Goal: Information Seeking & Learning: Learn about a topic

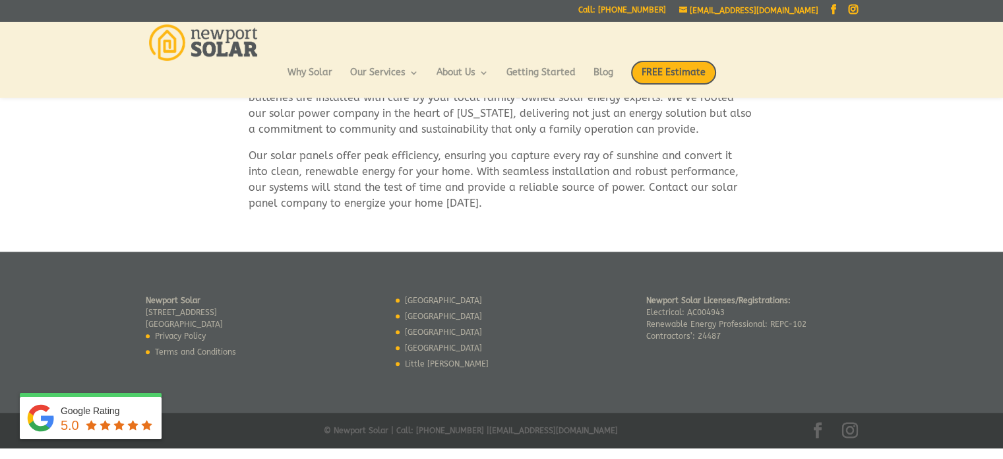
scroll to position [82, 0]
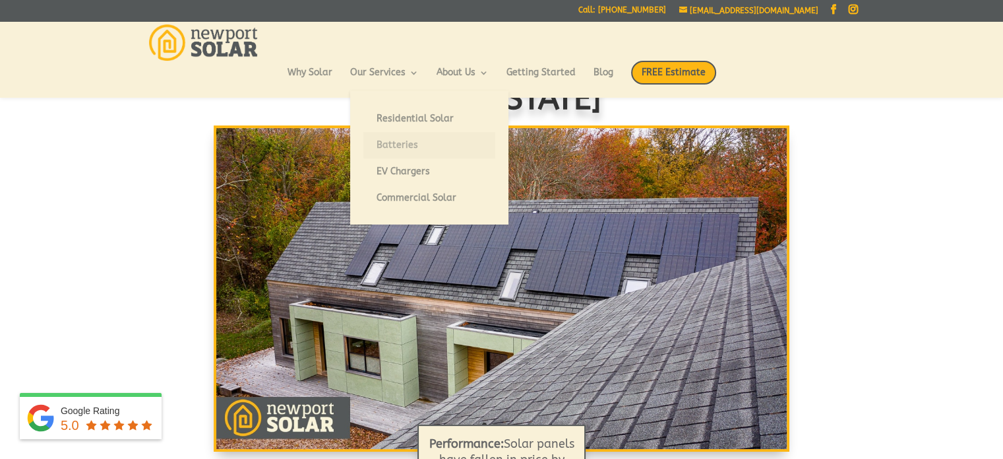
click at [396, 143] on link "Batteries" at bounding box center [430, 145] width 132 height 26
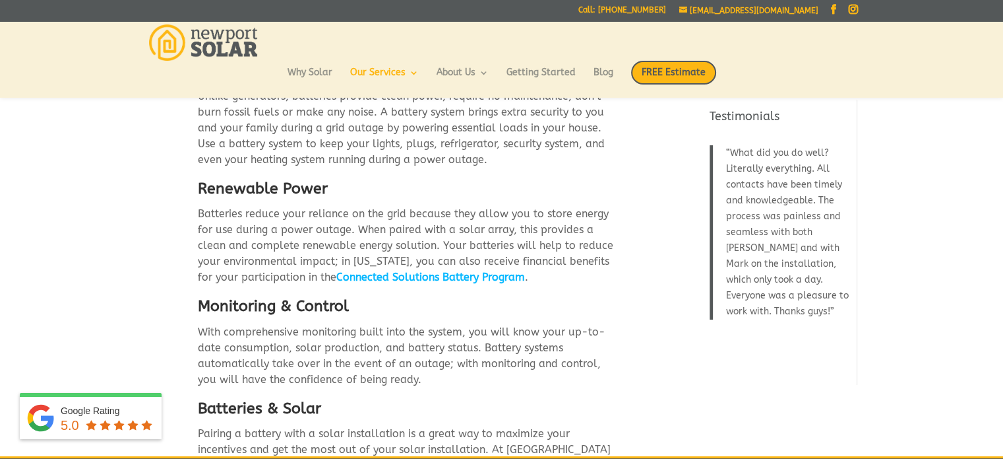
scroll to position [379, 0]
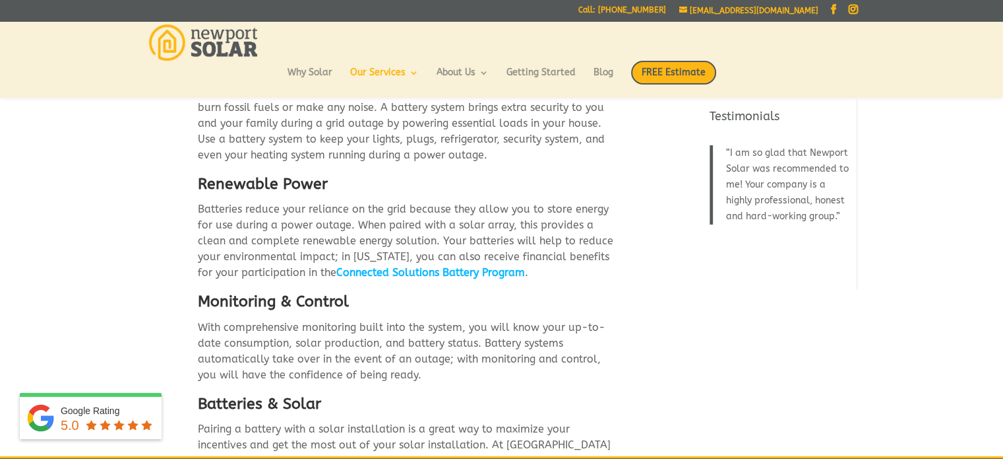
click at [413, 266] on link "Connected Solutions Battery Program" at bounding box center [430, 272] width 189 height 13
click at [458, 266] on link "Connected Solutions Battery Program" at bounding box center [430, 272] width 189 height 13
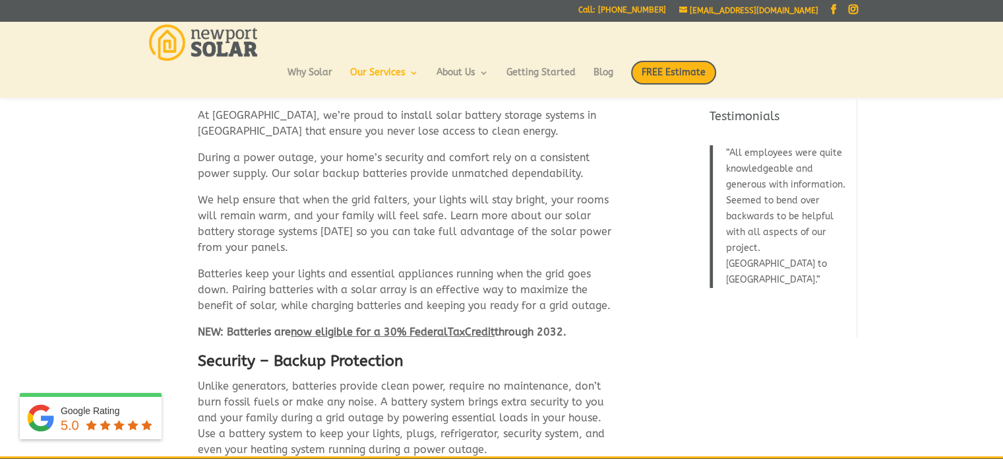
scroll to position [0, 0]
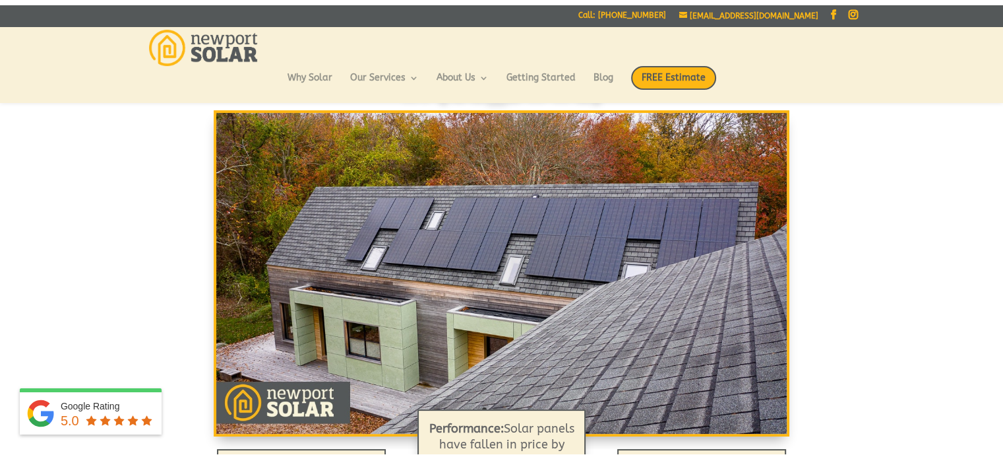
scroll to position [82, 0]
